Goal: Task Accomplishment & Management: Manage account settings

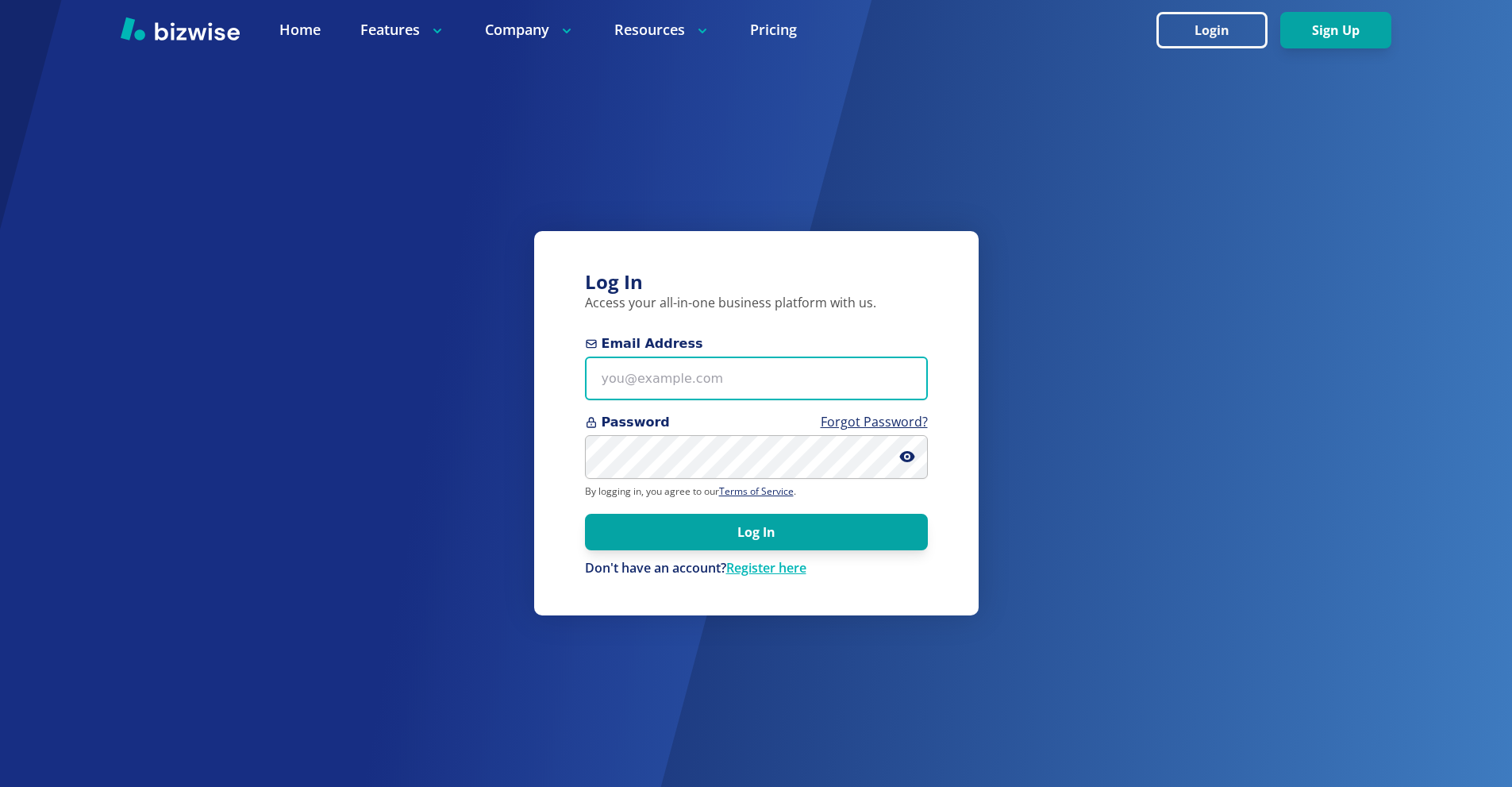
click at [696, 361] on input "Email Address" at bounding box center [756, 379] width 343 height 44
paste input "massageandcrttherapy+1@outlook.com"
type input "massageandcrttherapy+1@outlook.com"
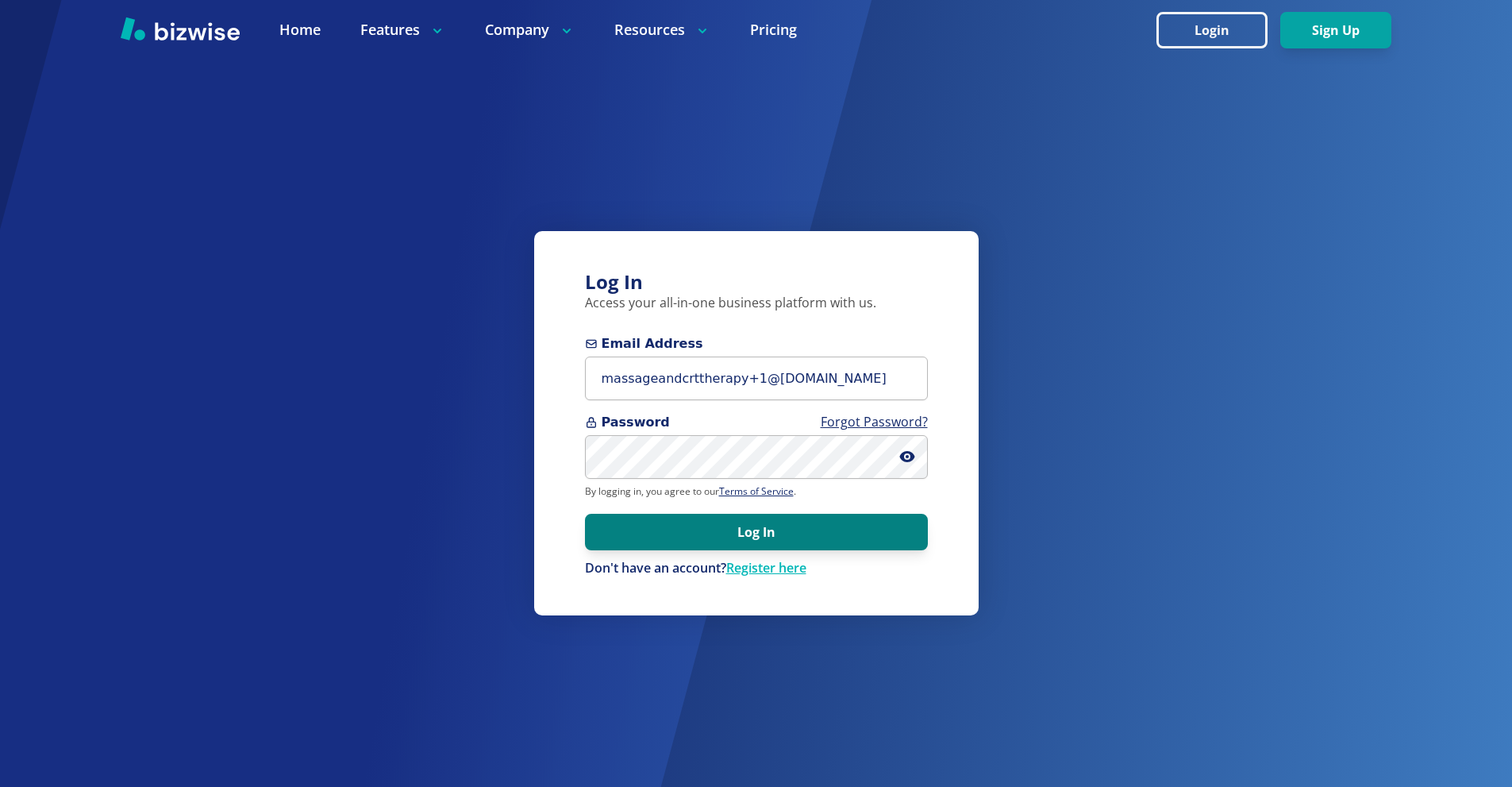
click at [841, 523] on button "Log In" at bounding box center [756, 531] width 343 height 37
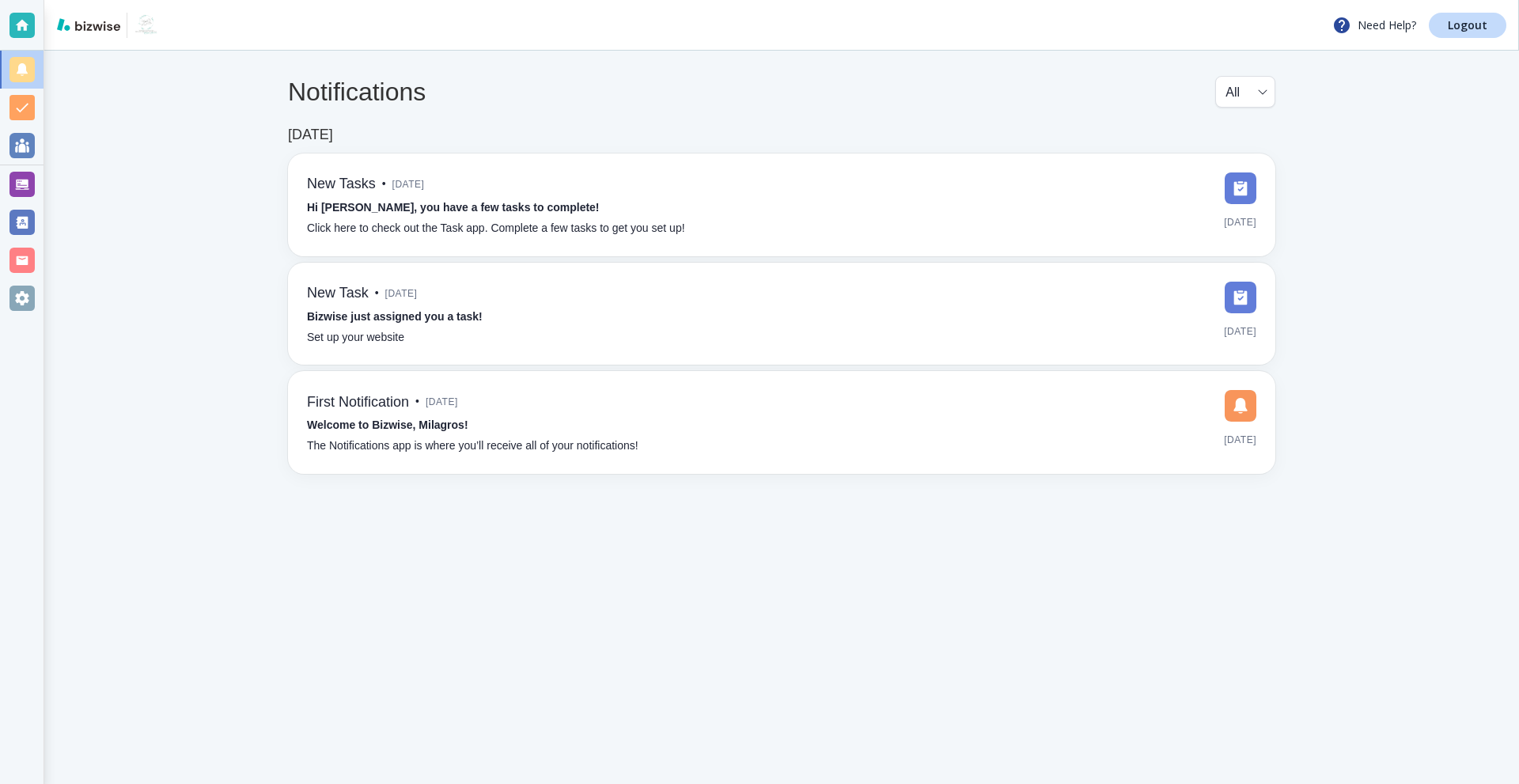
click at [12, 179] on div at bounding box center [22, 183] width 25 height 25
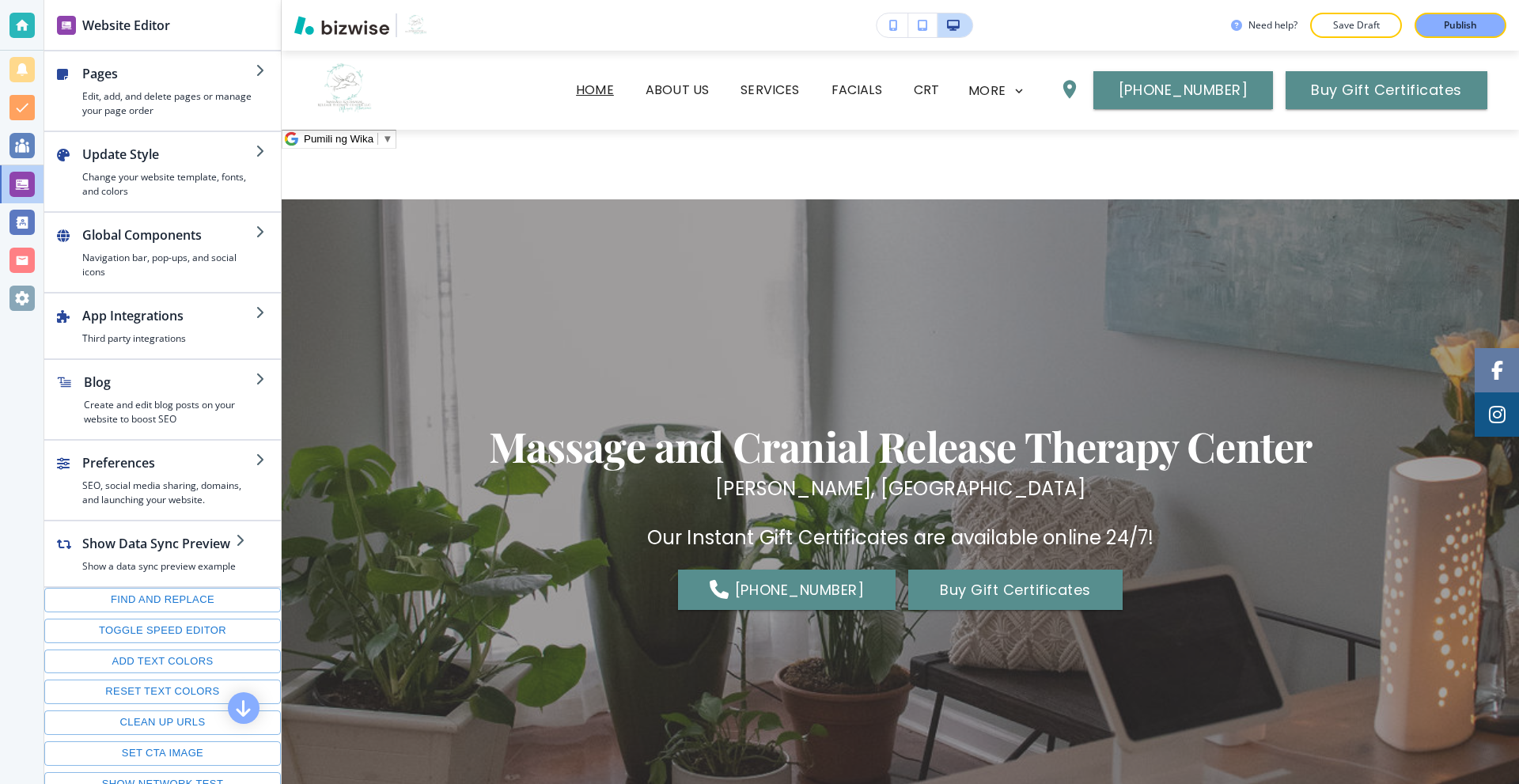
click at [27, 290] on div at bounding box center [22, 297] width 25 height 25
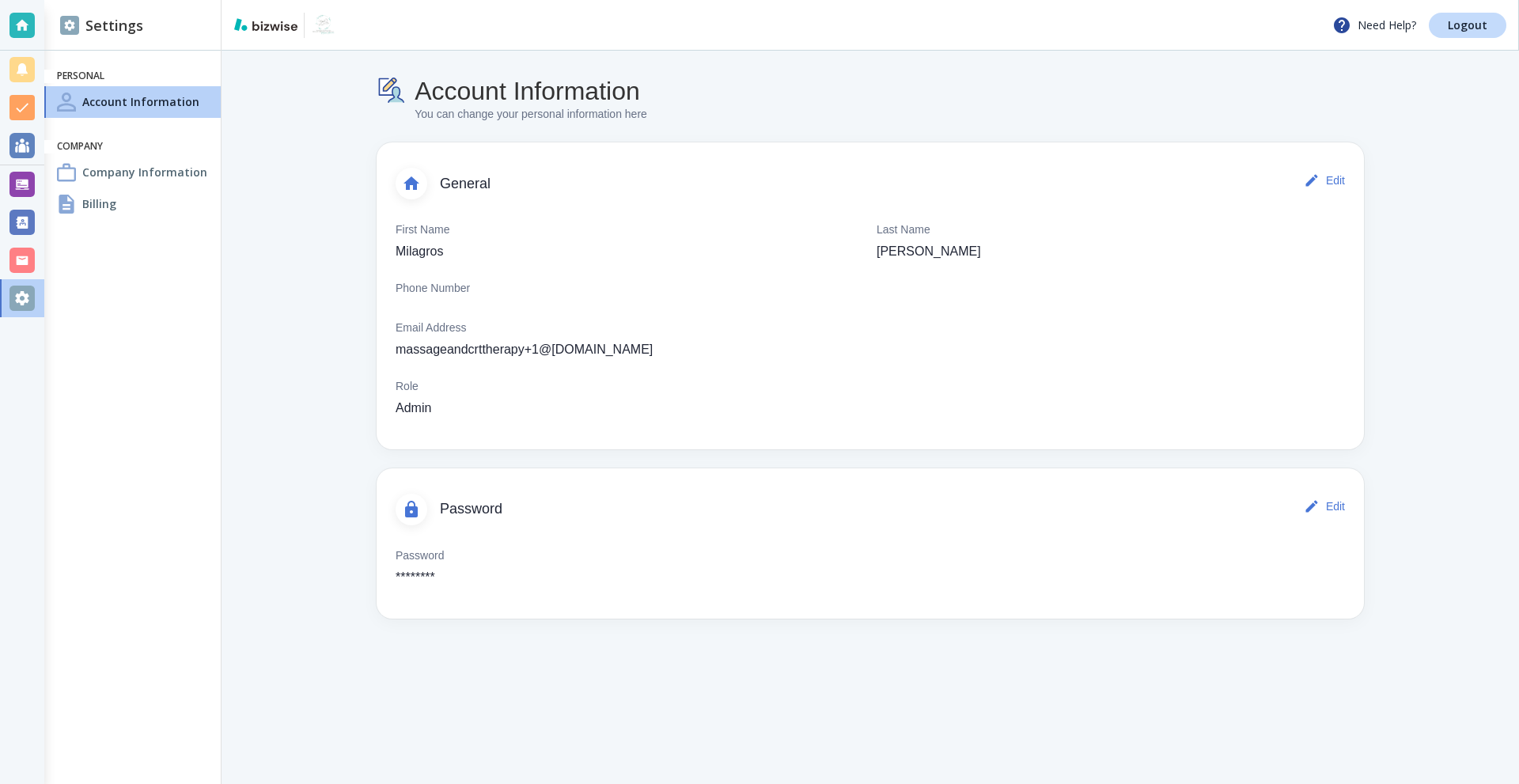
click at [142, 170] on h4 "Company Information" at bounding box center [145, 171] width 125 height 17
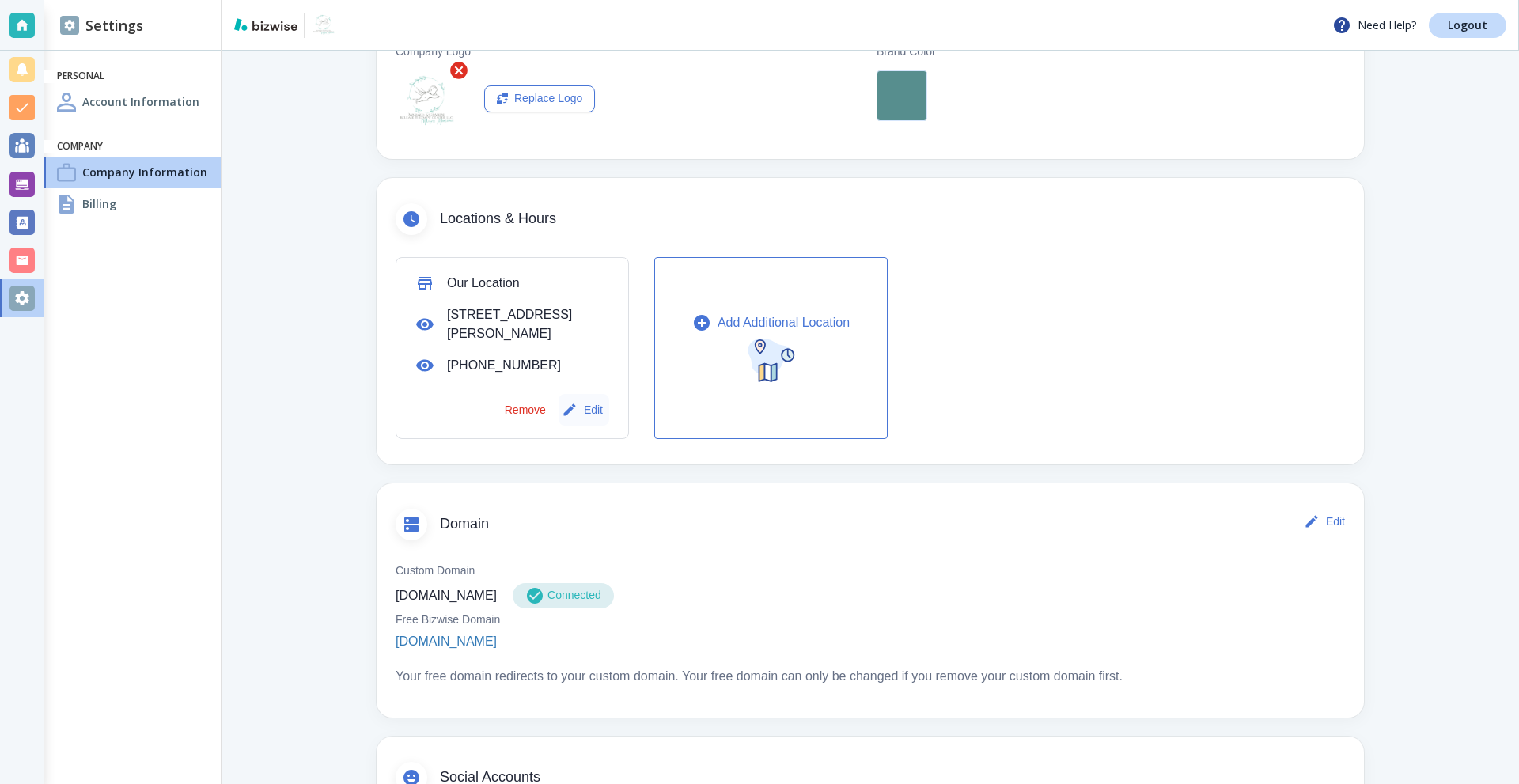
scroll to position [395, 0]
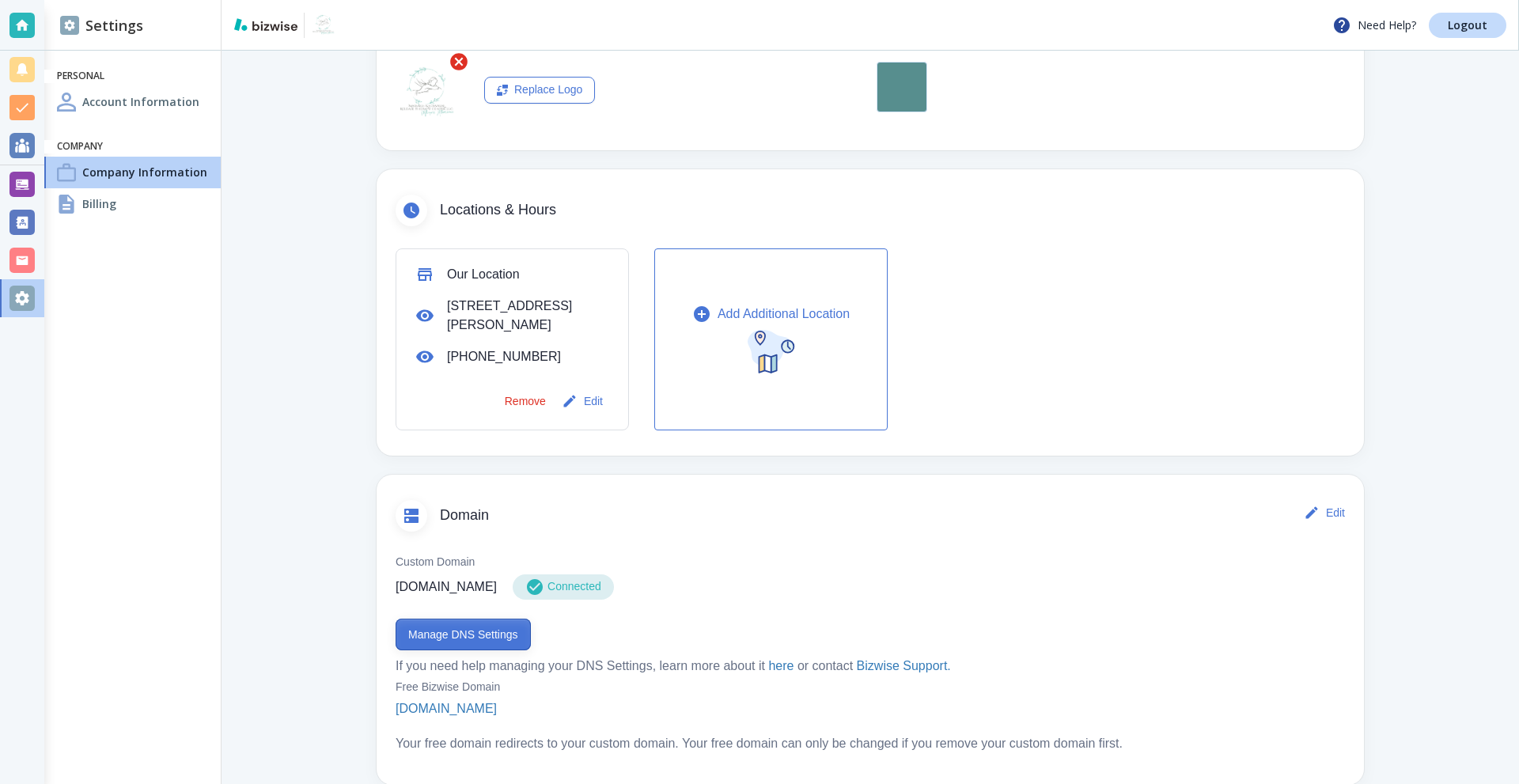
click at [458, 634] on button "Manage DNS Settings" at bounding box center [463, 634] width 135 height 32
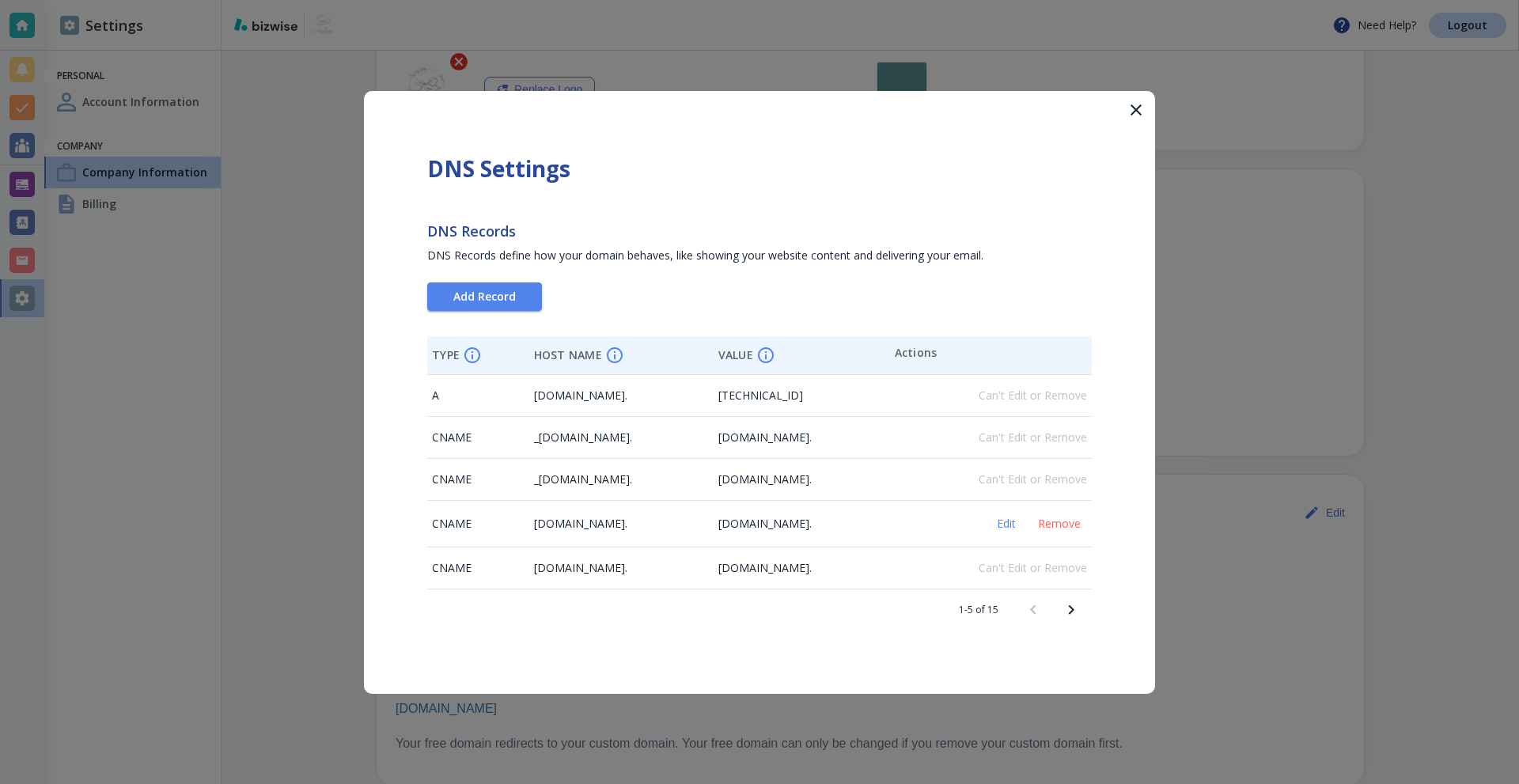
click at [1063, 610] on icon "Next page" at bounding box center [1070, 609] width 19 height 19
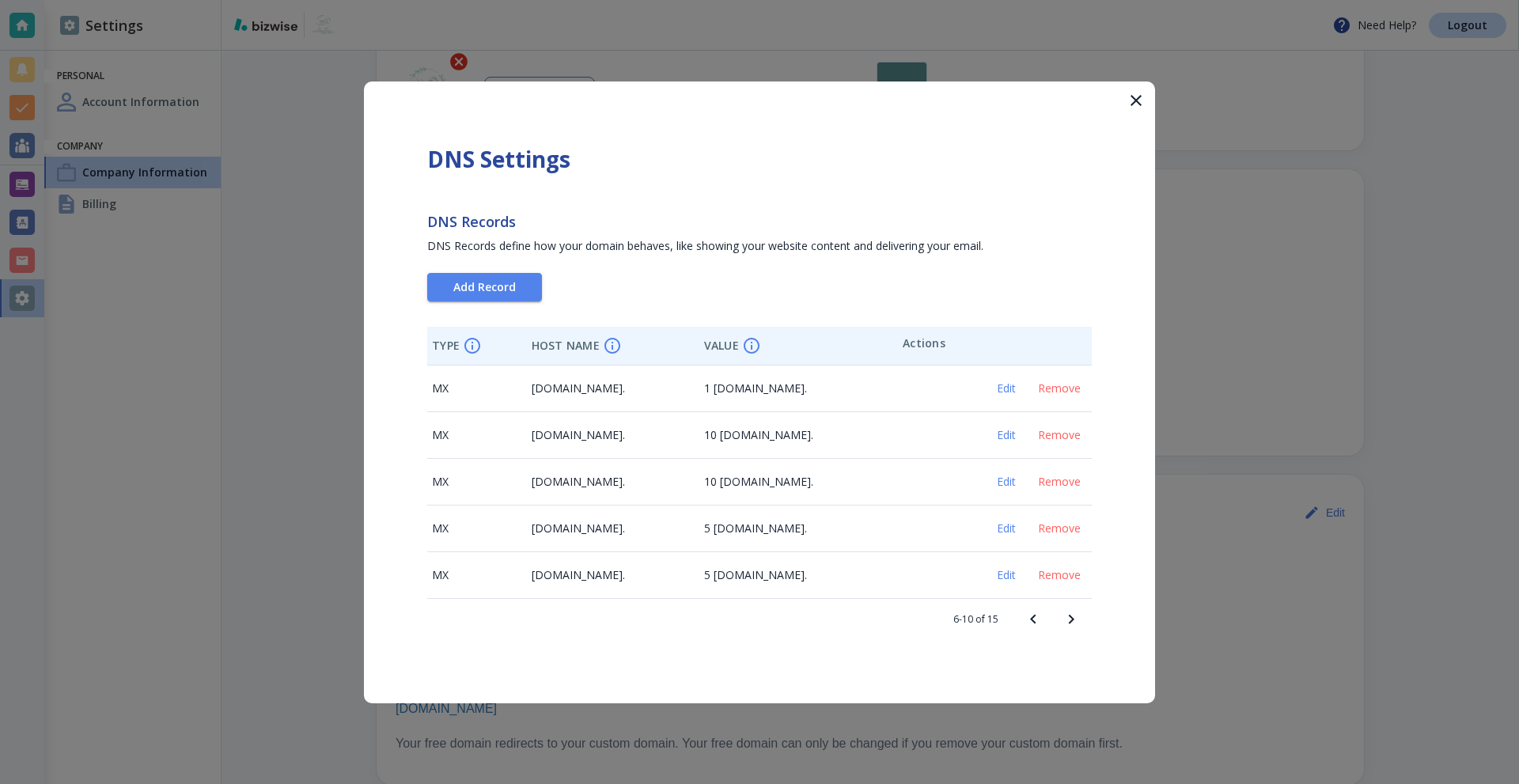
click at [1063, 610] on icon "Next page" at bounding box center [1070, 619] width 19 height 19
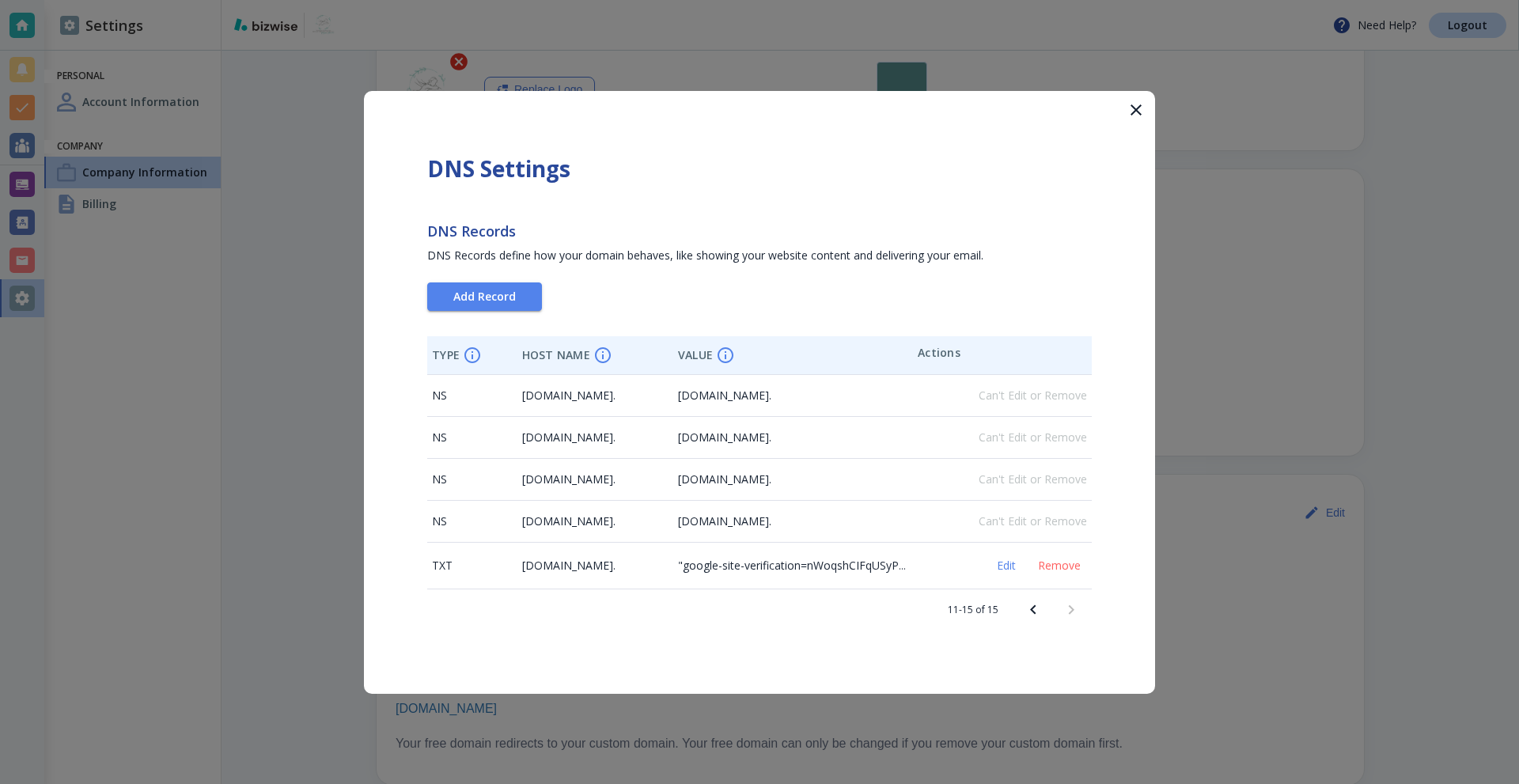
click at [1064, 610] on div at bounding box center [1052, 610] width 76 height 38
click at [1019, 606] on button "Previous page" at bounding box center [1033, 610] width 38 height 38
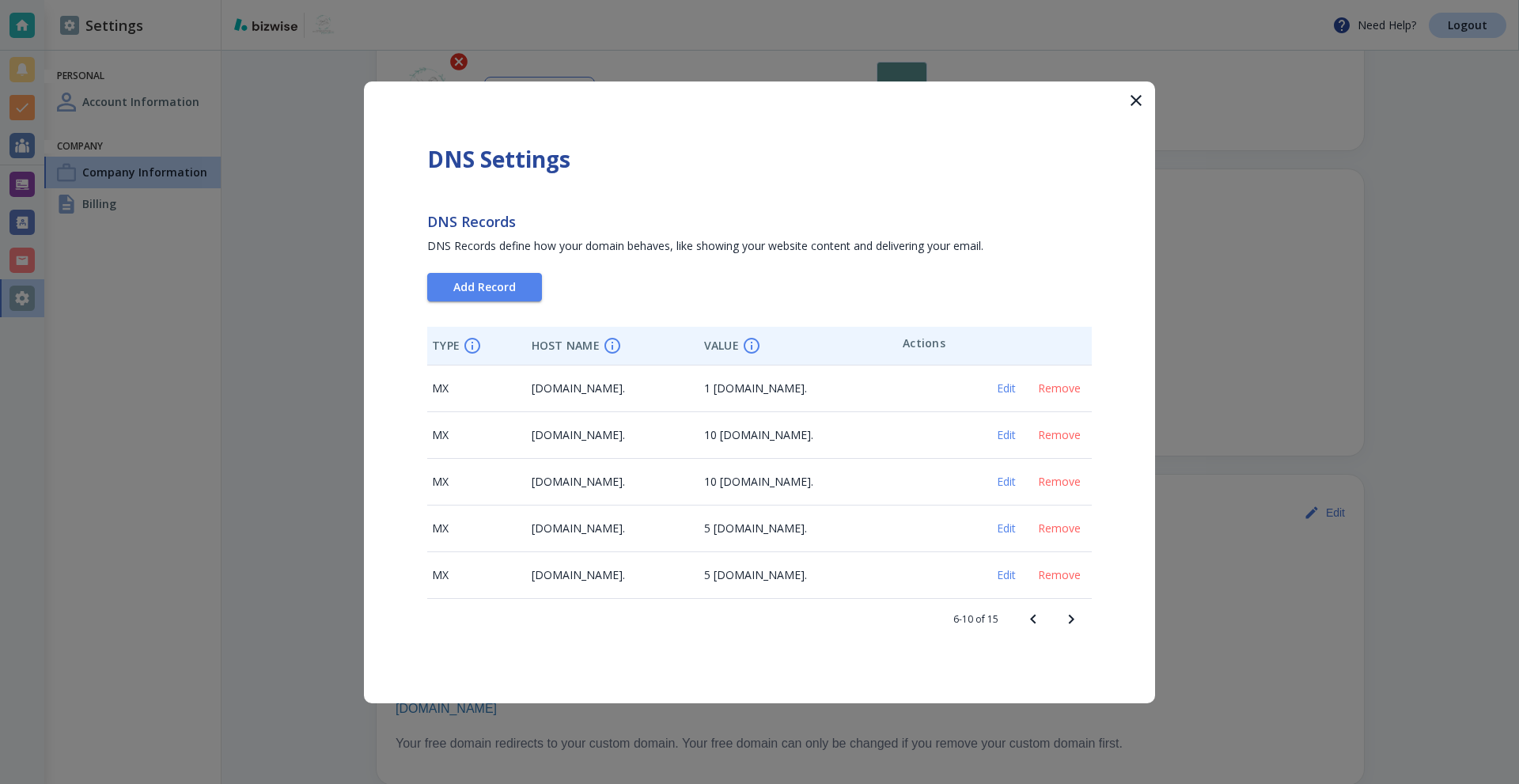
click at [1029, 614] on icon "Previous page" at bounding box center [1032, 619] width 19 height 19
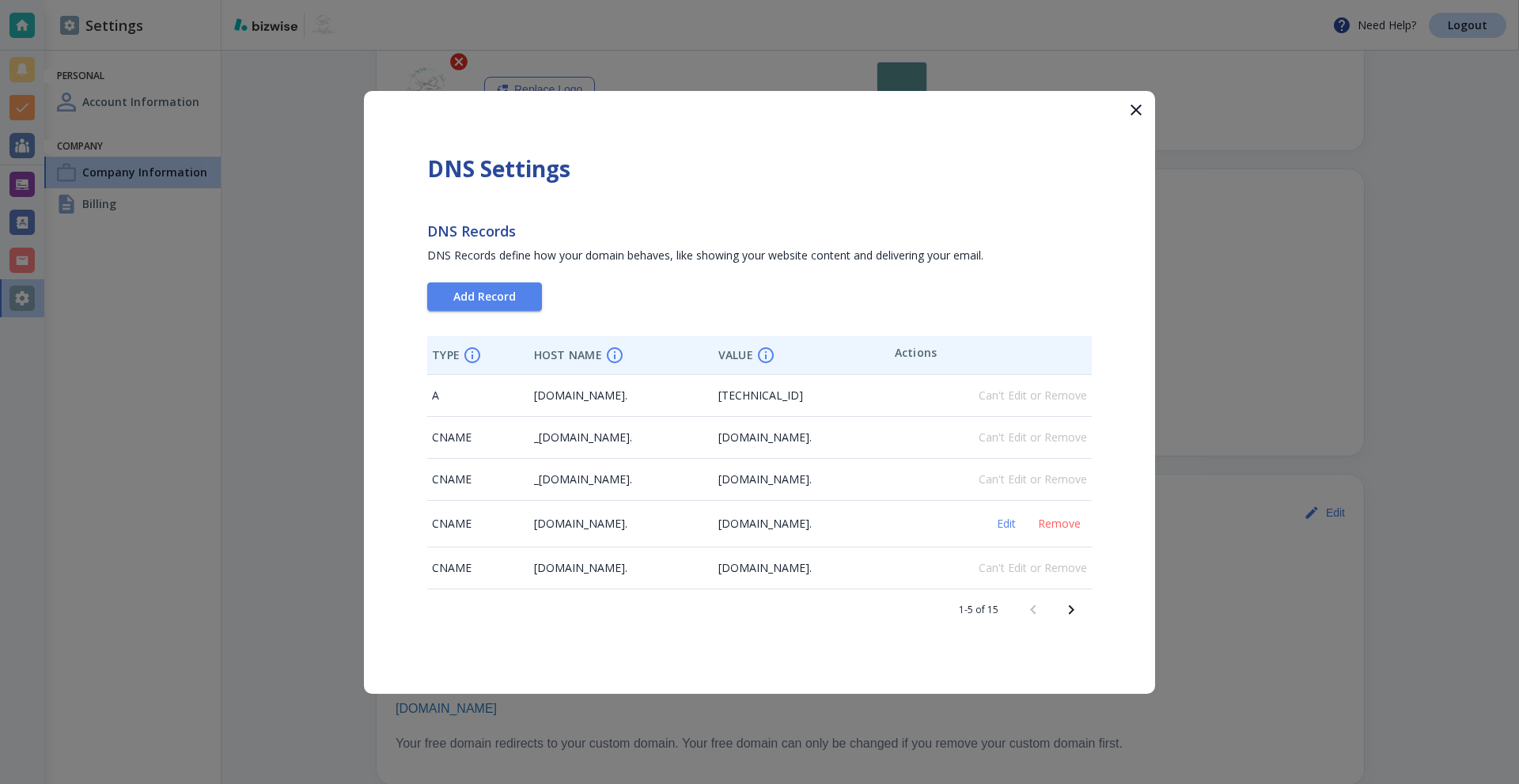
click at [1067, 618] on icon "Next page" at bounding box center [1070, 609] width 19 height 19
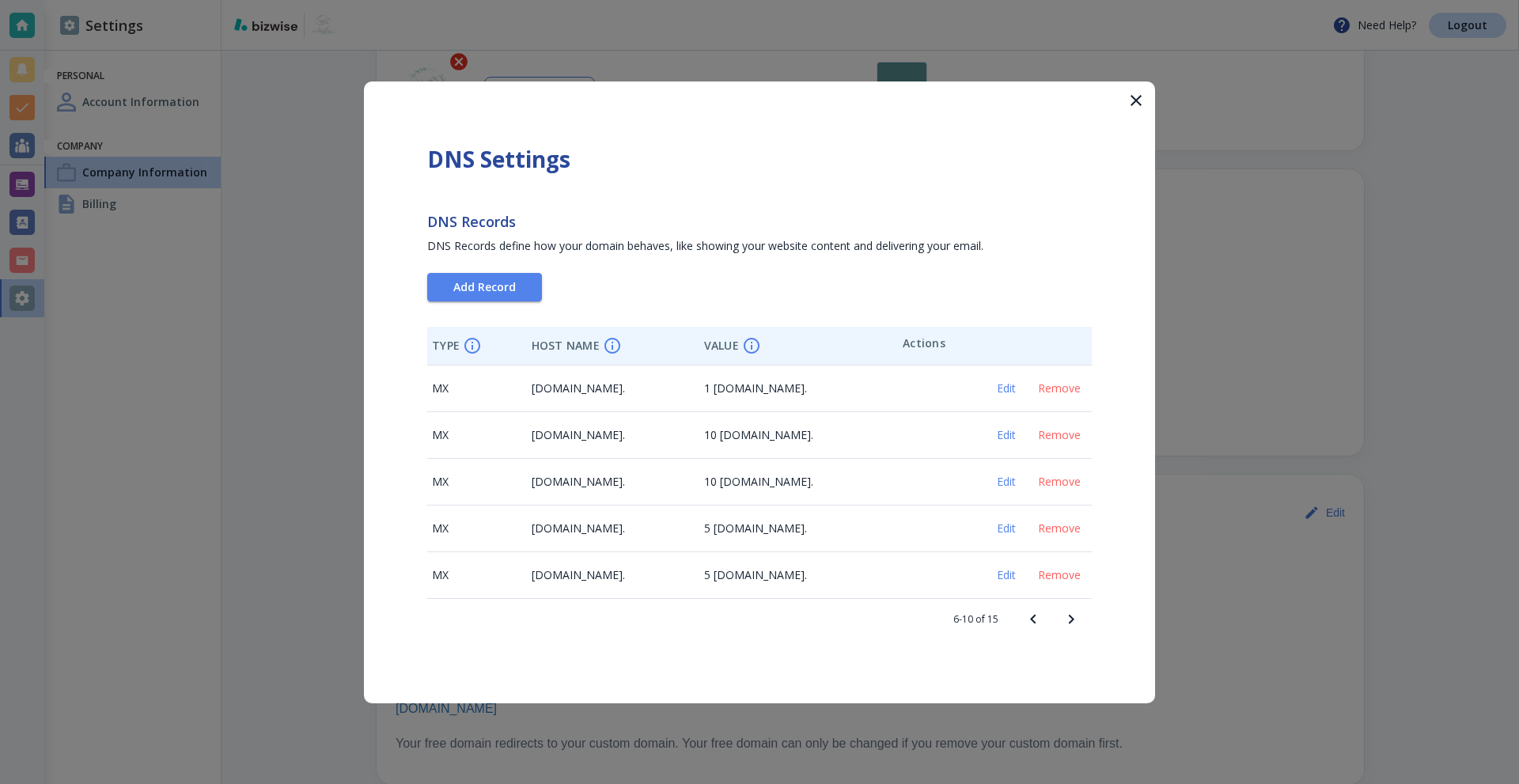
click at [1068, 625] on icon "Next page" at bounding box center [1070, 619] width 19 height 19
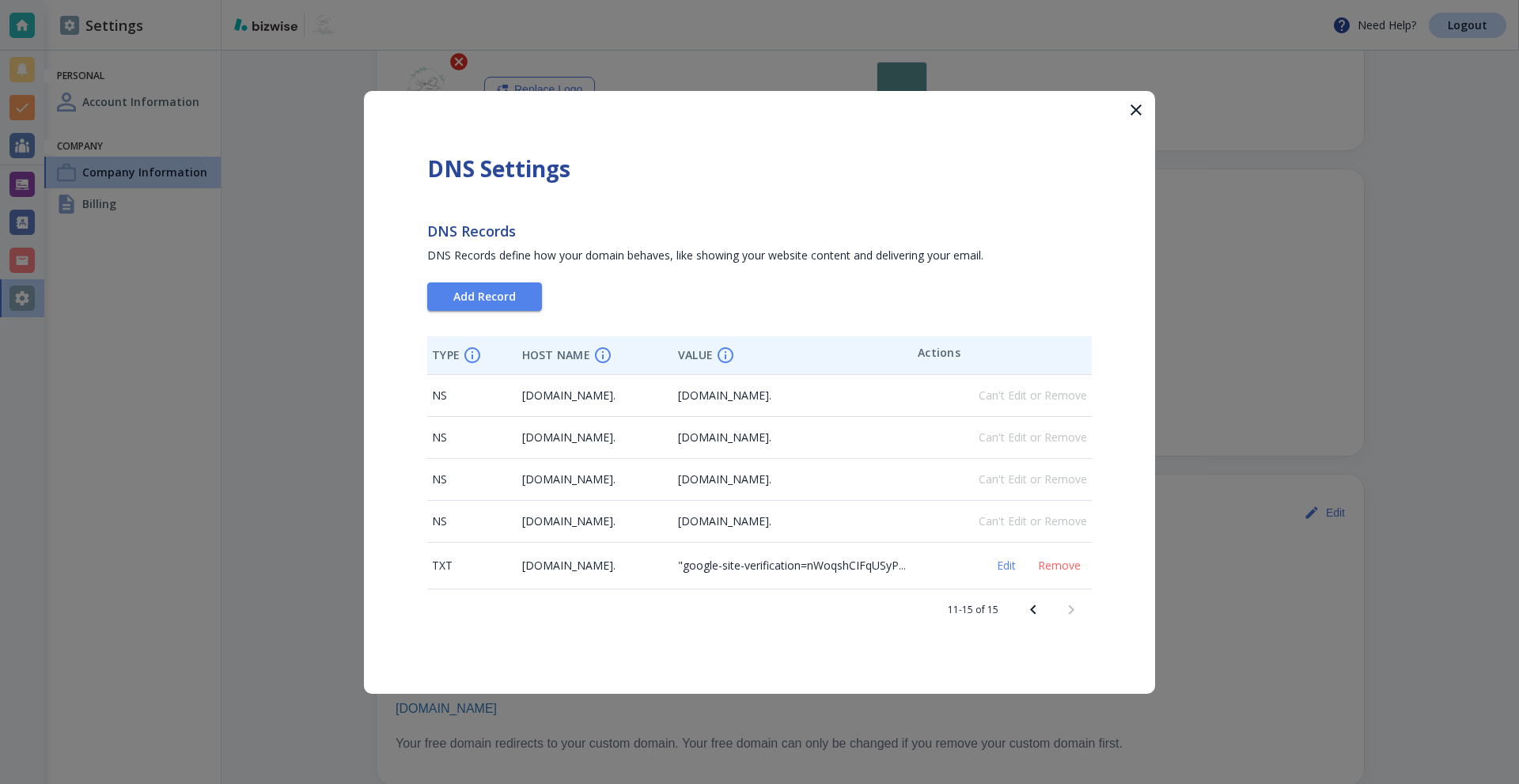
click at [1022, 607] on button "Previous page" at bounding box center [1033, 610] width 38 height 38
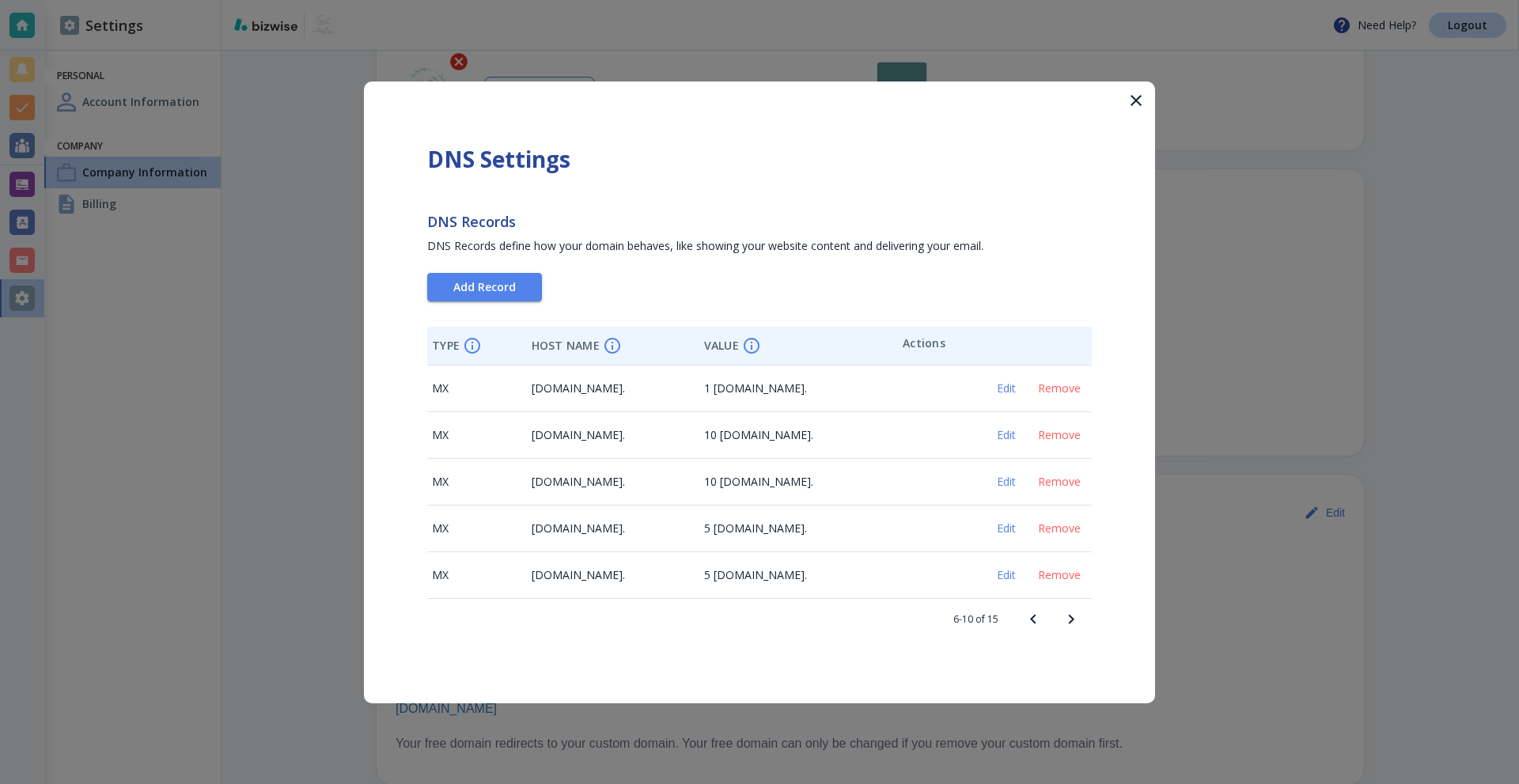
click at [1028, 618] on icon "Previous page" at bounding box center [1032, 619] width 19 height 19
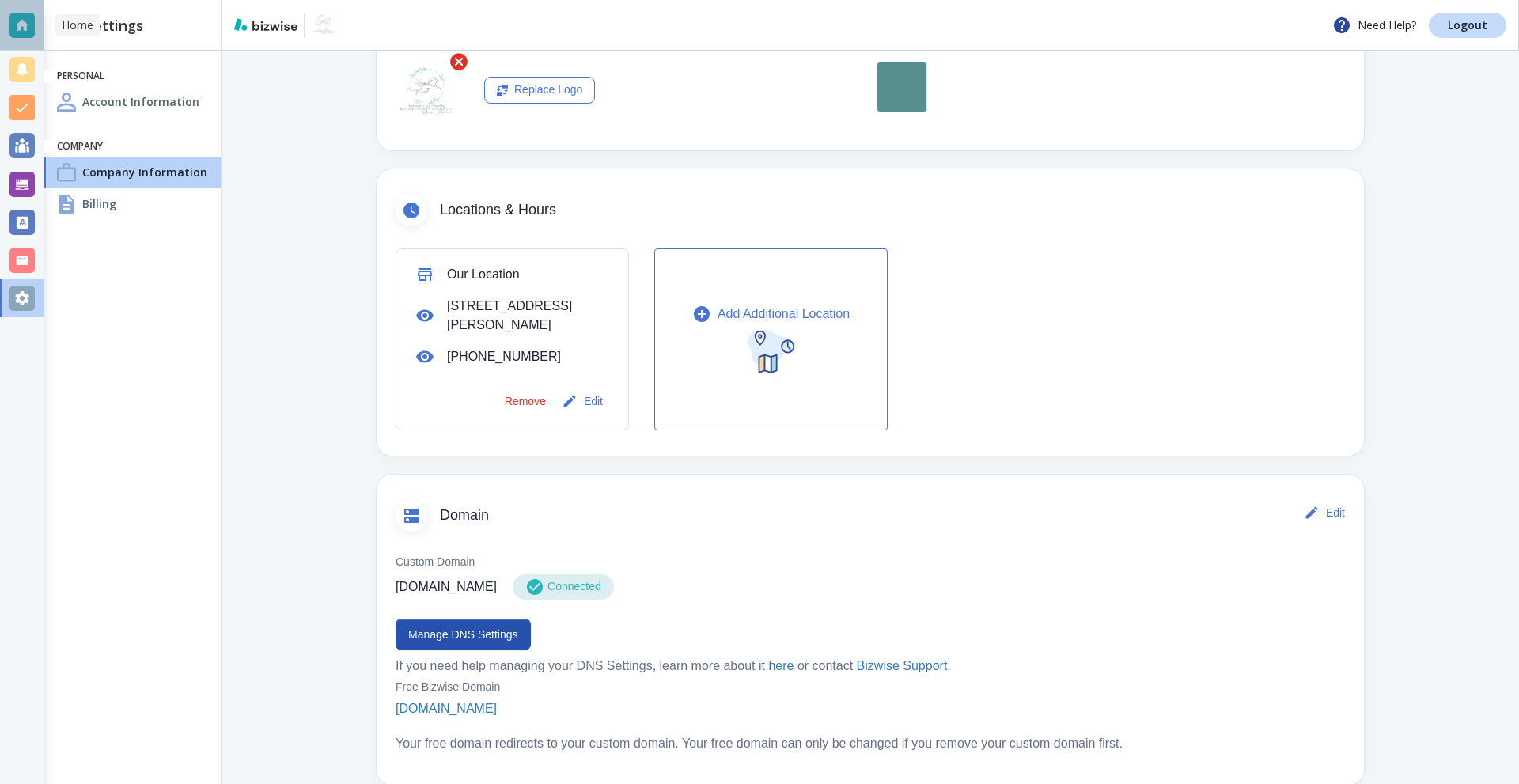
click at [22, 26] on div at bounding box center [22, 25] width 25 height 25
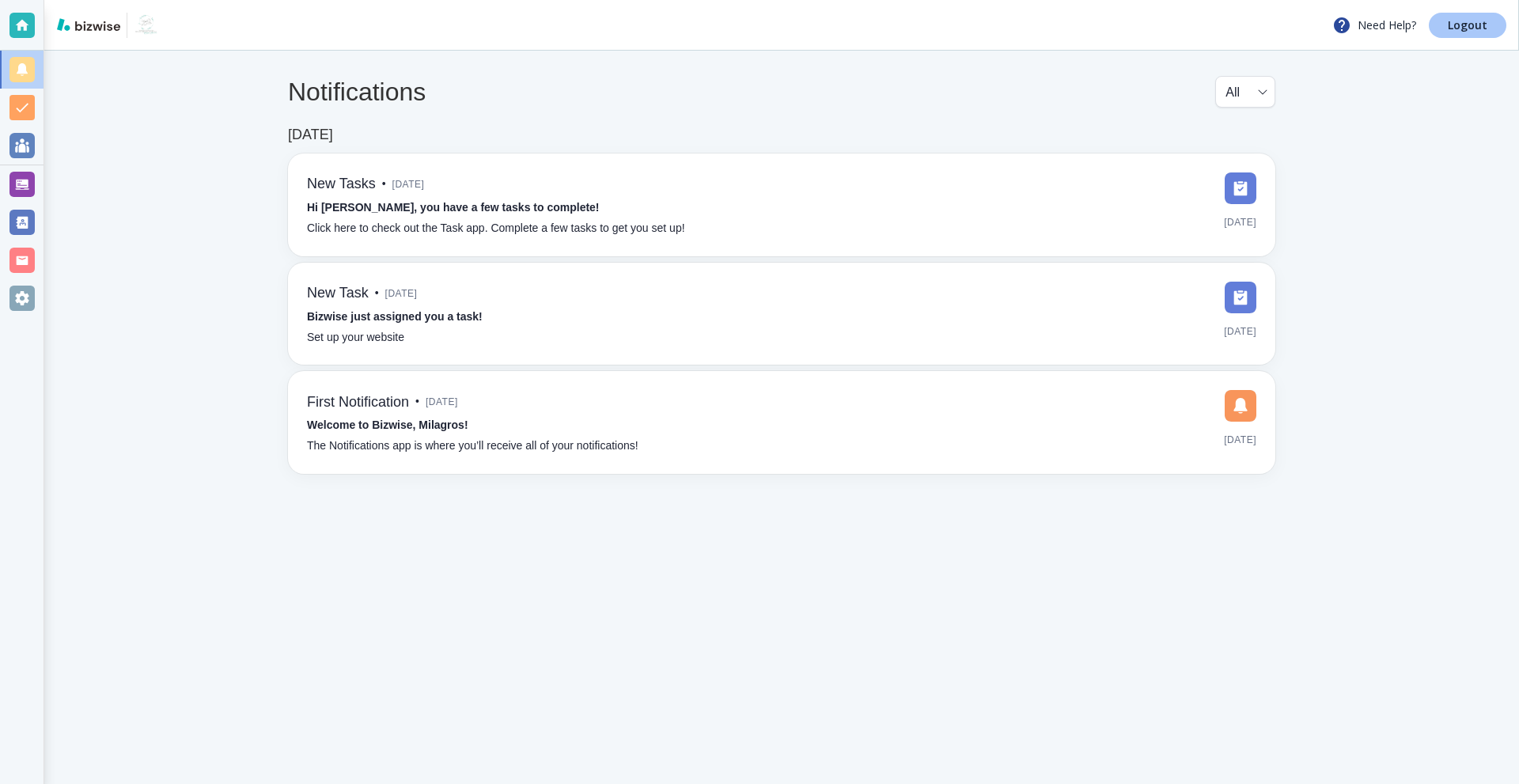
click at [1465, 14] on link "Logout" at bounding box center [1467, 25] width 78 height 25
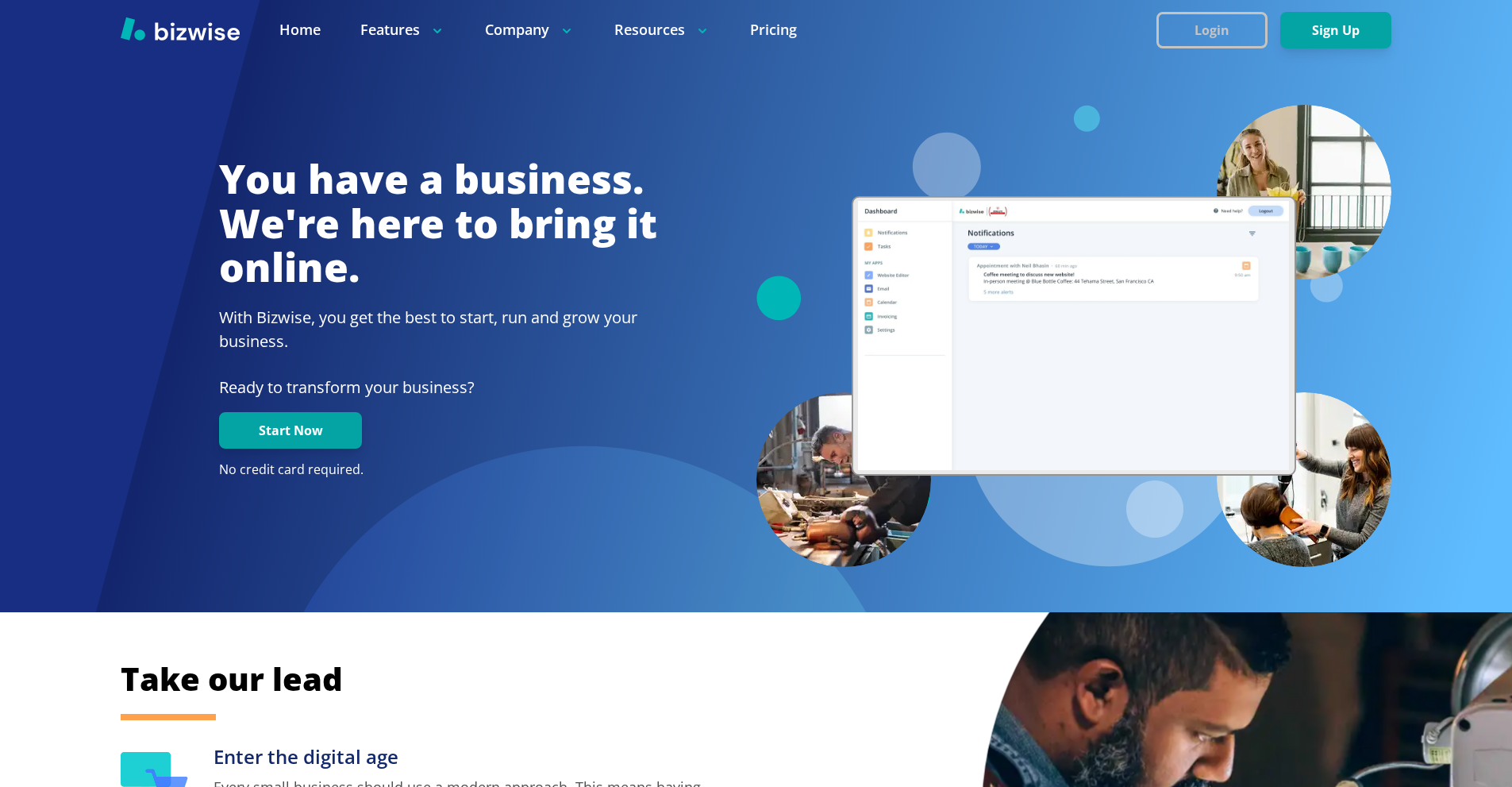
click at [1207, 26] on button "Login" at bounding box center [1211, 30] width 111 height 37
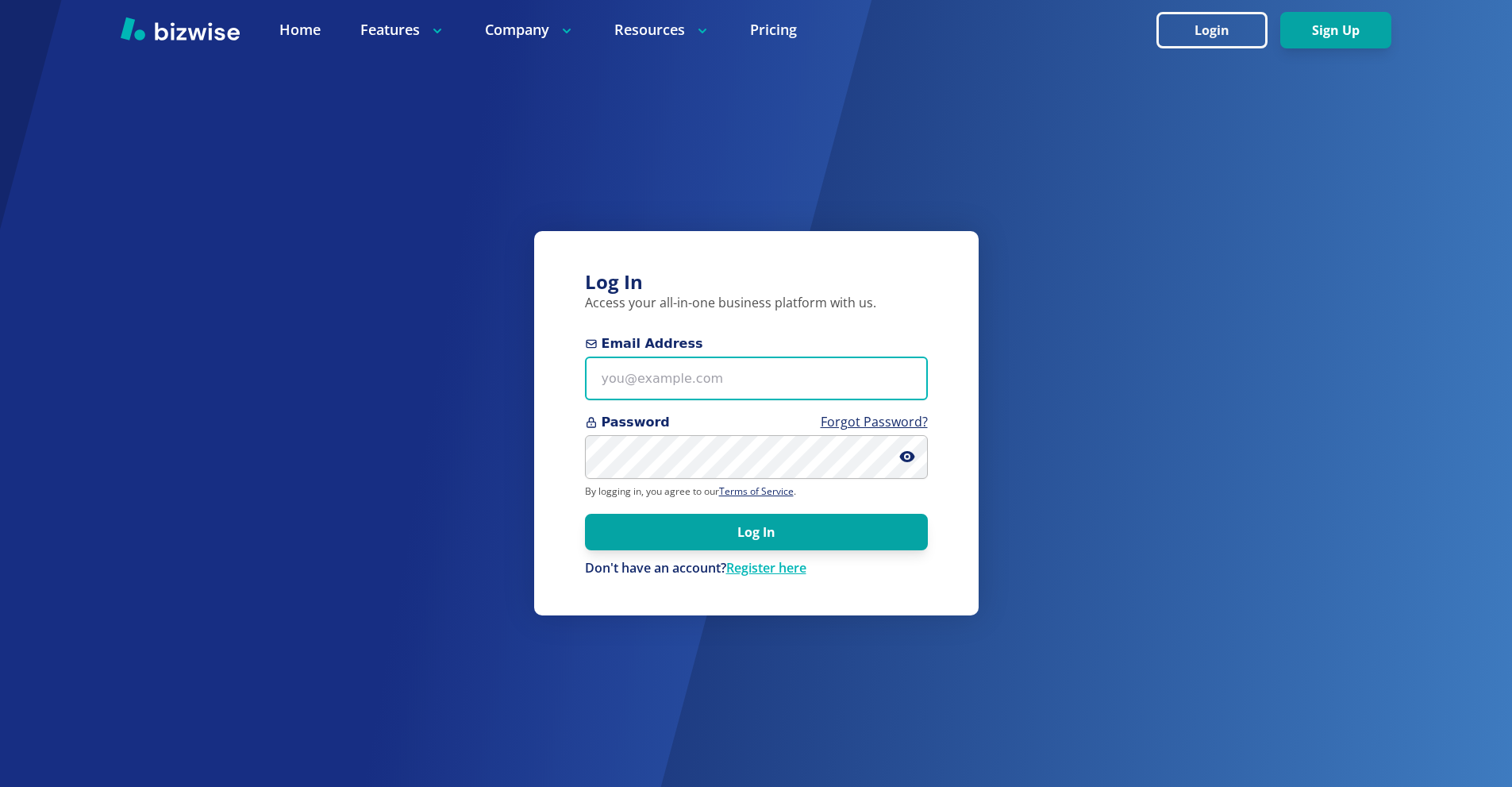
drag, startPoint x: 748, startPoint y: 370, endPoint x: 752, endPoint y: 339, distance: 31.3
click at [748, 370] on input "Email Address" at bounding box center [756, 379] width 343 height 44
paste input "[PERSON_NAME][EMAIL_ADDRESS][DOMAIN_NAME]"
type input "dixon@3elementslifestyle.com"
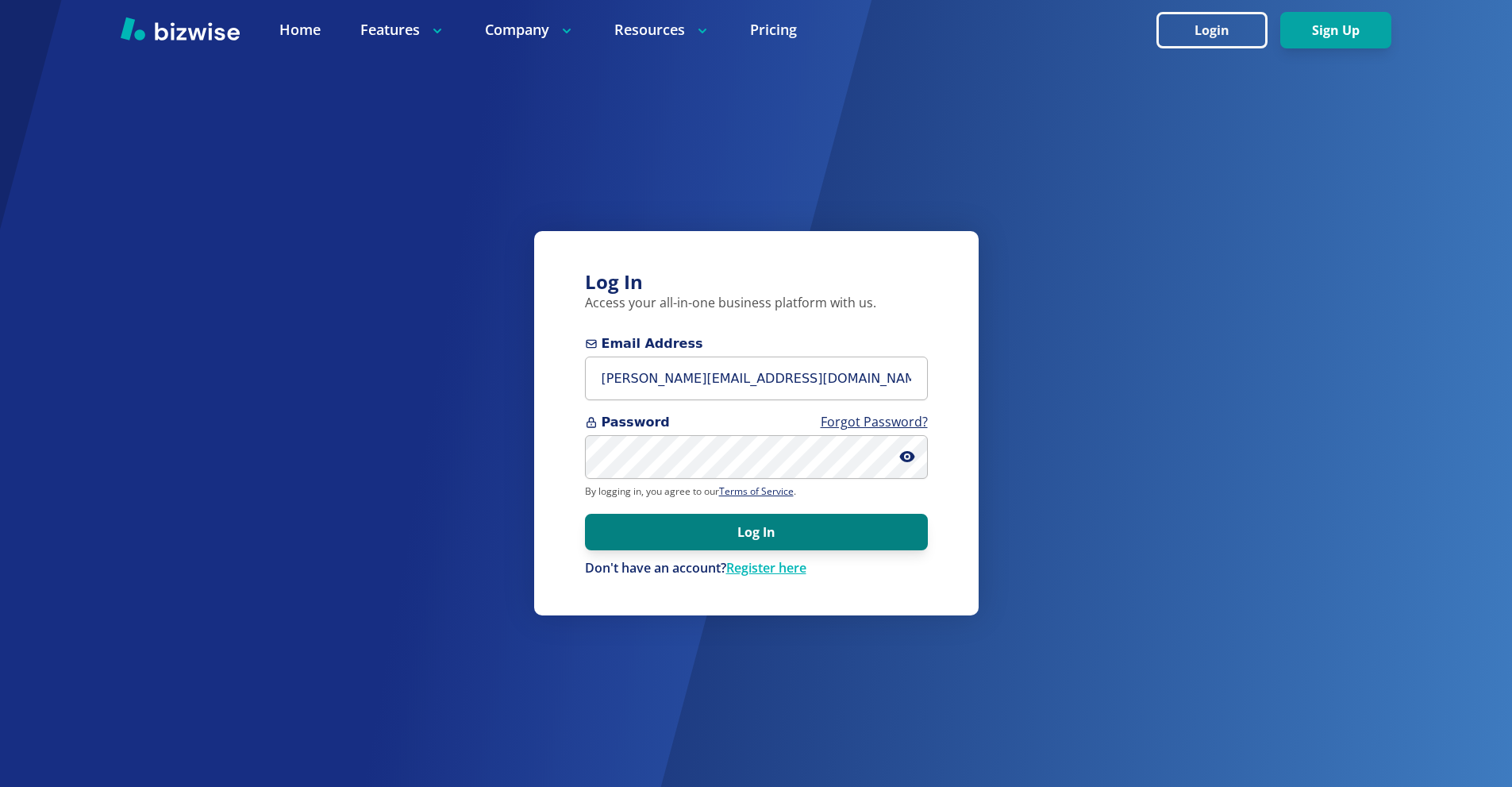
click at [868, 520] on button "Log In" at bounding box center [756, 531] width 343 height 37
